Goal: Information Seeking & Learning: Understand process/instructions

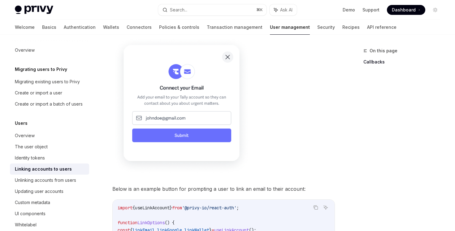
scroll to position [331, 0]
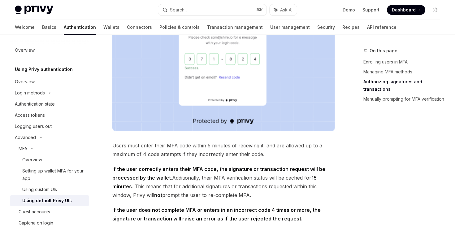
scroll to position [953, 0]
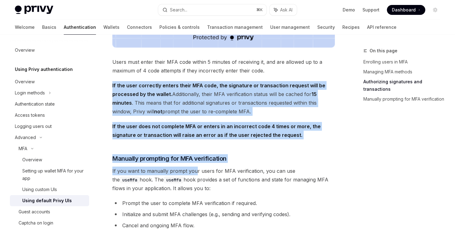
drag, startPoint x: 209, startPoint y: 81, endPoint x: 194, endPoint y: 175, distance: 95.5
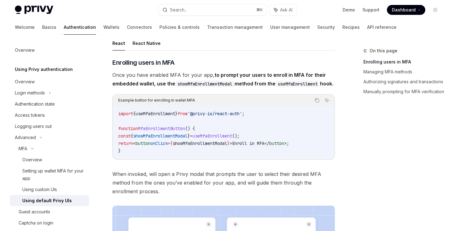
scroll to position [64, 0]
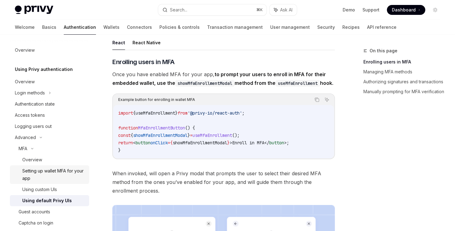
click at [31, 171] on div "Setting up wallet MFA for your app" at bounding box center [53, 174] width 63 height 15
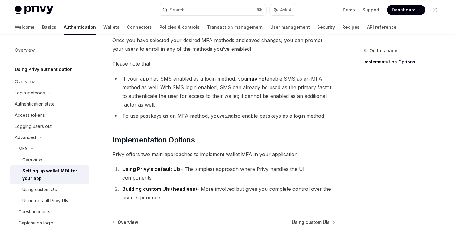
scroll to position [263, 0]
click at [62, 158] on div "Overview" at bounding box center [53, 159] width 63 height 7
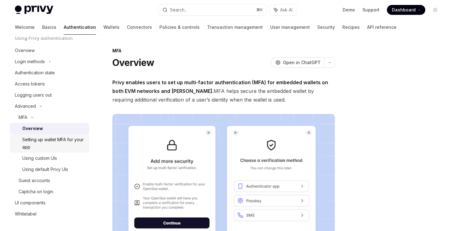
click at [36, 139] on div "Setting up wallet MFA for your app" at bounding box center [53, 143] width 63 height 15
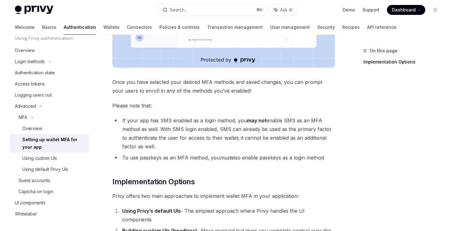
scroll to position [247, 0]
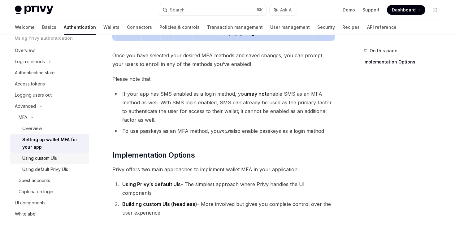
click at [60, 162] on div "Using custom UIs" at bounding box center [53, 158] width 63 height 7
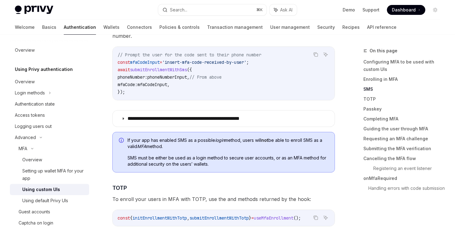
scroll to position [673, 0]
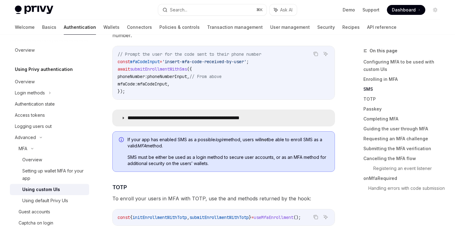
click at [143, 115] on p "**********" at bounding box center [202, 118] width 149 height 6
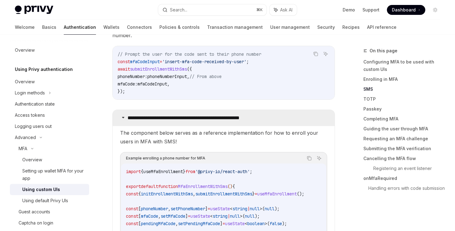
click at [143, 115] on p "**********" at bounding box center [202, 118] width 149 height 6
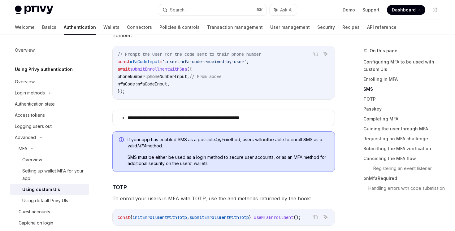
scroll to position [678, 0]
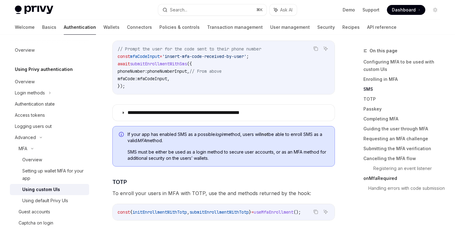
click at [371, 178] on link "onMfaRequired" at bounding box center [405, 178] width 82 height 10
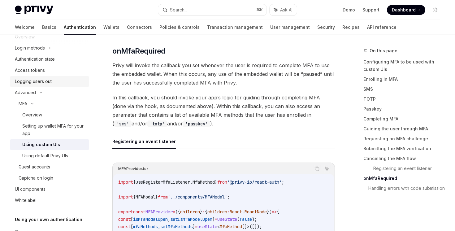
scroll to position [48, 0]
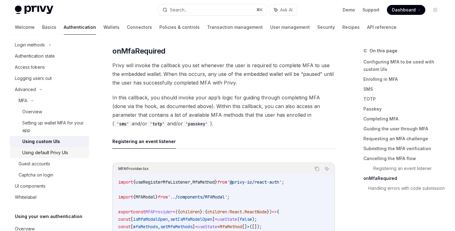
click at [70, 153] on div "Using default Privy UIs" at bounding box center [53, 152] width 63 height 7
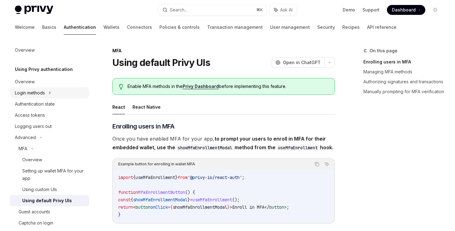
click at [57, 94] on div "Login methods" at bounding box center [49, 92] width 79 height 11
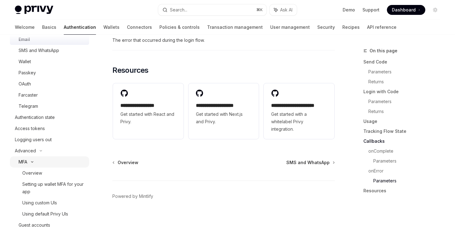
scroll to position [84, 0]
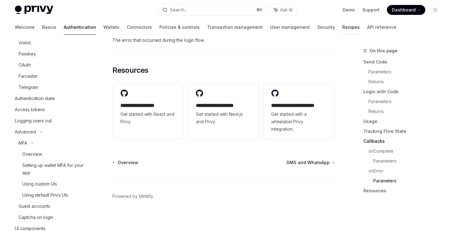
click at [343, 33] on link "Recipes" at bounding box center [351, 27] width 17 height 15
type textarea "*"
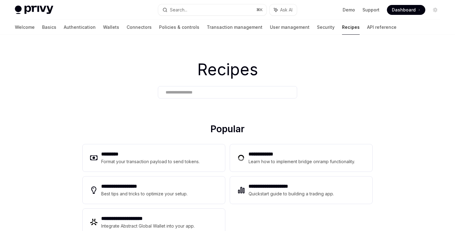
click at [190, 86] on div at bounding box center [227, 92] width 139 height 12
click at [193, 91] on input "text" at bounding box center [228, 92] width 124 height 7
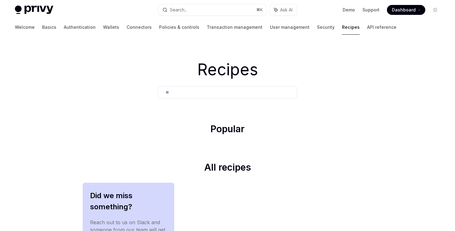
type input "*"
type input "******"
click at [223, 11] on button "Search... ⌘ K" at bounding box center [212, 9] width 108 height 11
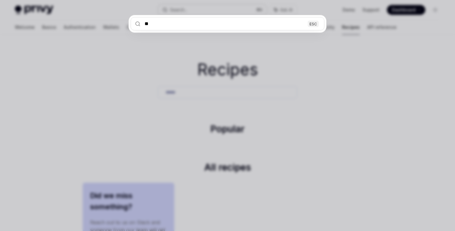
type input "***"
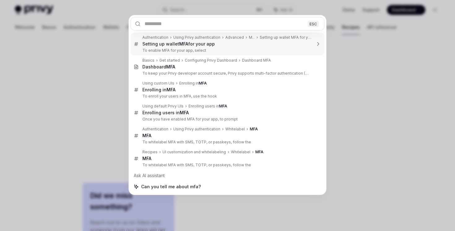
type textarea "*"
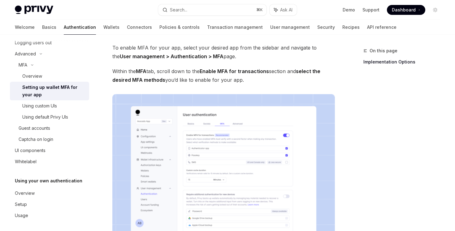
scroll to position [220, 0]
